Goal: Information Seeking & Learning: Compare options

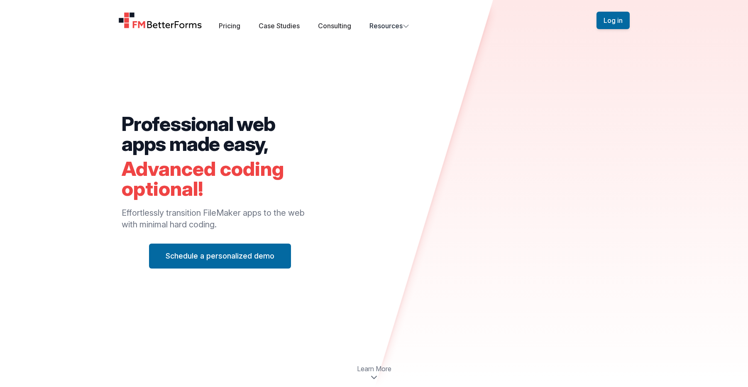
click at [152, 28] on img "Home" at bounding box center [160, 20] width 84 height 17
click at [244, 23] on div "Pricing Case Studies Consulting Resources" at bounding box center [314, 26] width 191 height 10
click at [232, 24] on link "Pricing" at bounding box center [230, 26] width 22 height 8
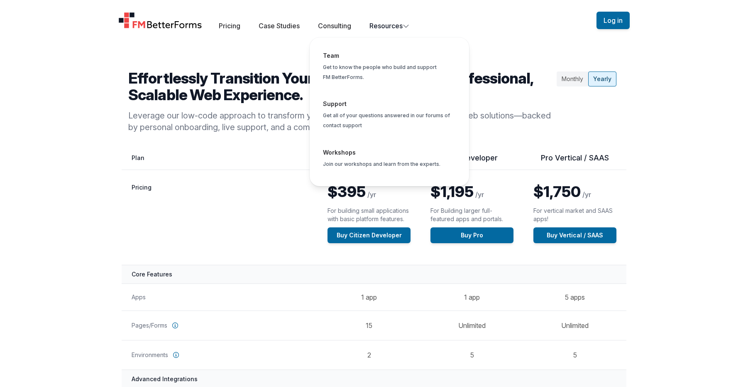
click at [384, 22] on button "Resources Team Get to know the people who build and support FM BetterForms. Sup…" at bounding box center [390, 26] width 40 height 10
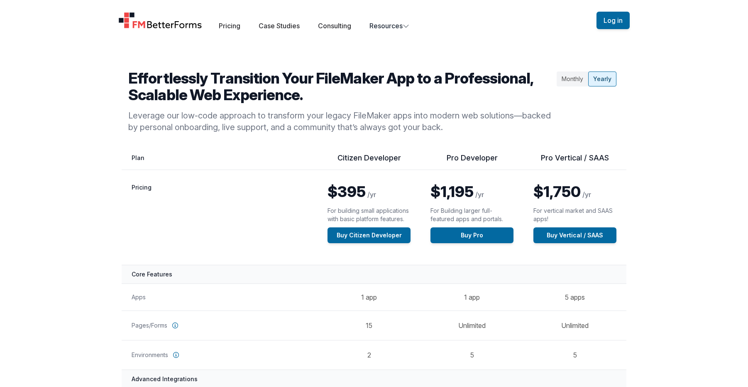
click at [589, 164] on th "Pro Vertical / SAAS" at bounding box center [575, 161] width 103 height 17
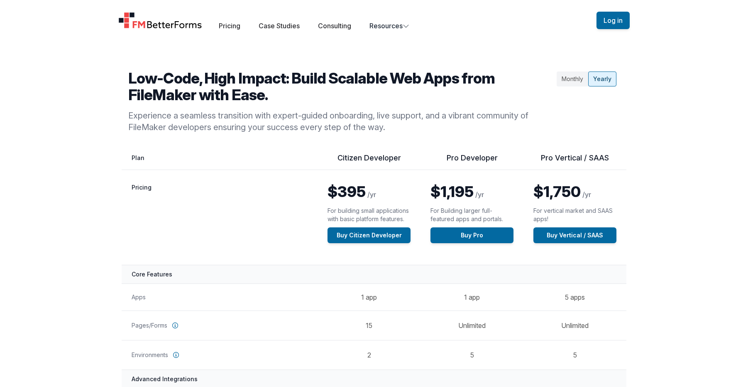
drag, startPoint x: 710, startPoint y: 12, endPoint x: 686, endPoint y: 4, distance: 25.4
click at [710, 12] on div "Open main menu Pricing Case Studies Consulting Resources Sign Up Log in" at bounding box center [374, 20] width 748 height 41
click at [649, 17] on div "Open main menu Pricing Case Studies Consulting Resources Sign Up Log in" at bounding box center [374, 20] width 748 height 41
